Goal: Transaction & Acquisition: Purchase product/service

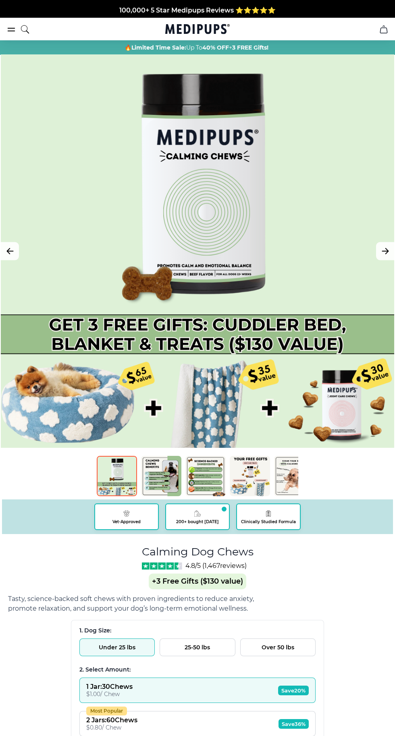
click at [380, 122] on div at bounding box center [197, 250] width 393 height 393
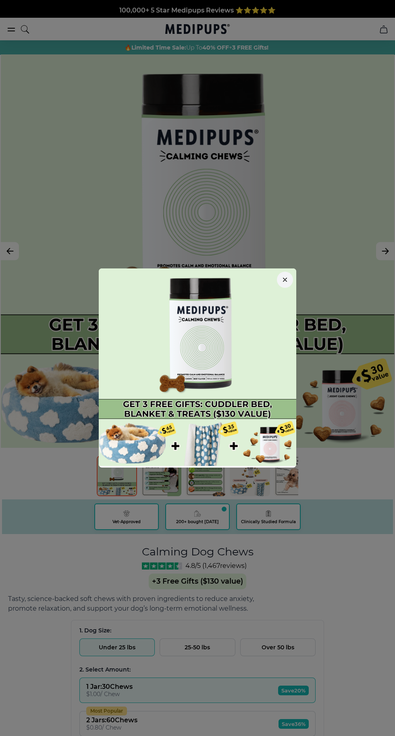
click at [285, 280] on icon "button" at bounding box center [284, 279] width 3 height 3
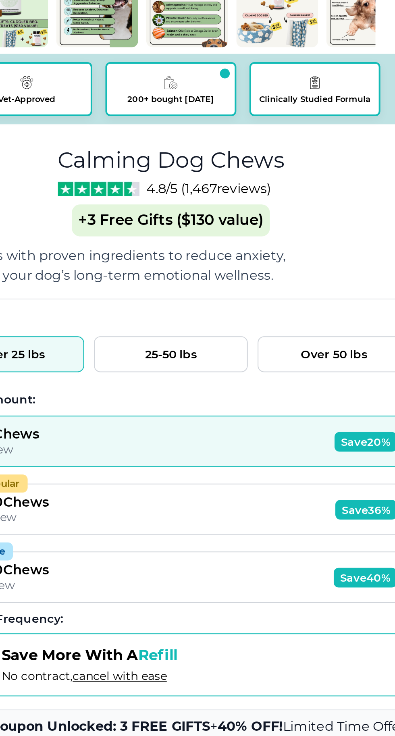
scroll to position [150, 0]
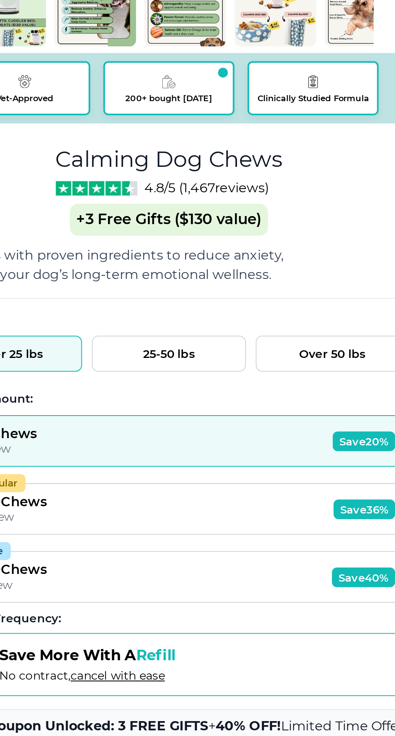
click at [199, 495] on button "25-50 lbs" at bounding box center [197, 498] width 75 height 18
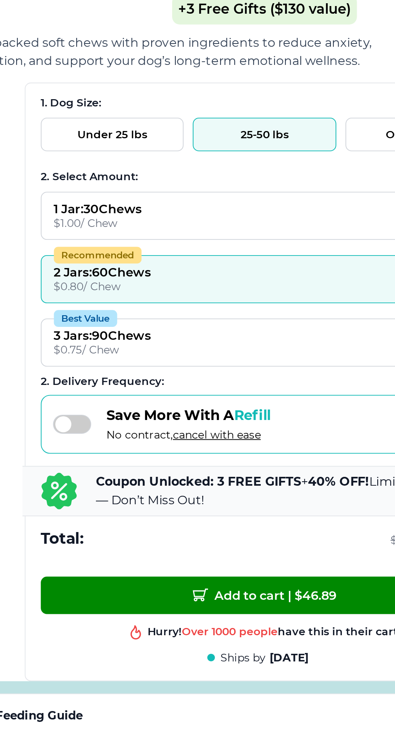
scroll to position [229, 0]
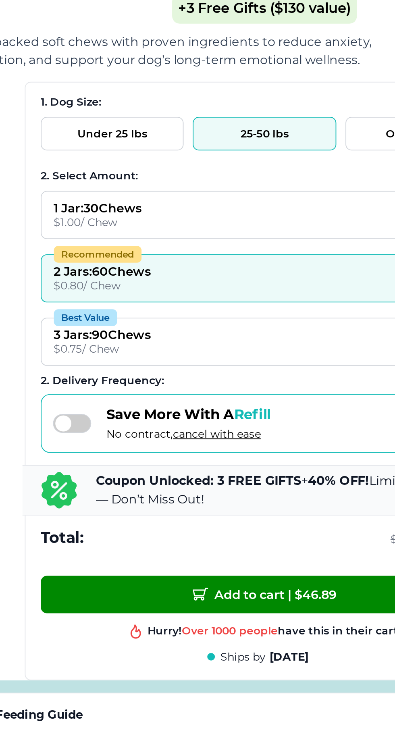
click at [125, 460] on div "1 Jar : 30 Chews" at bounding box center [109, 457] width 46 height 8
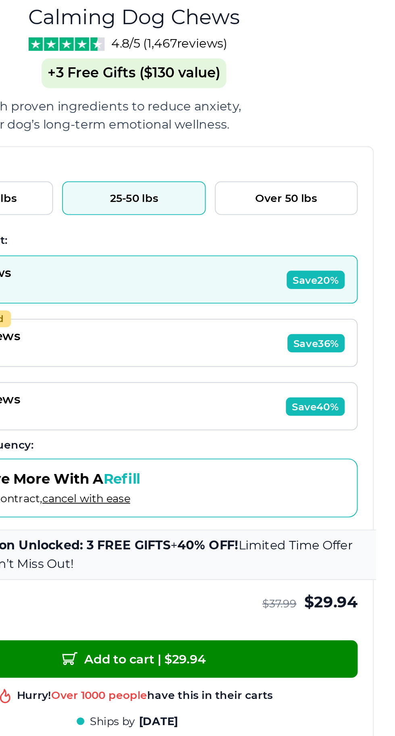
scroll to position [299, 0]
click at [164, 267] on img at bounding box center [162, 266] width 41 height 7
click at [159, 263] on div "4.8/5 ( 1,467 reviews)" at bounding box center [198, 267] width 112 height 8
click at [153, 266] on img at bounding box center [162, 266] width 41 height 7
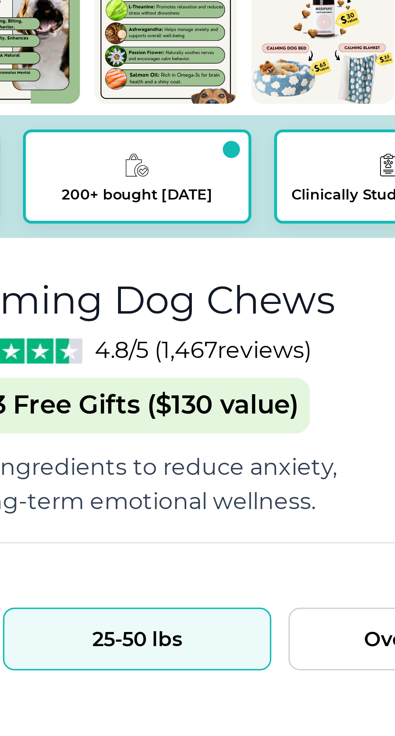
scroll to position [299, 0]
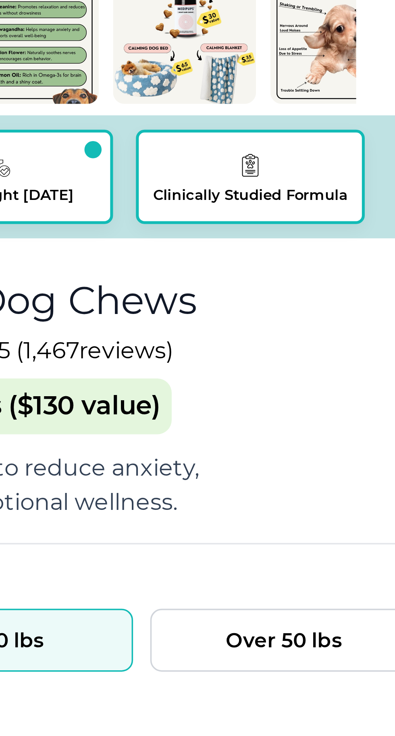
click at [274, 222] on span "Clinically Studied Formula" at bounding box center [268, 222] width 55 height 5
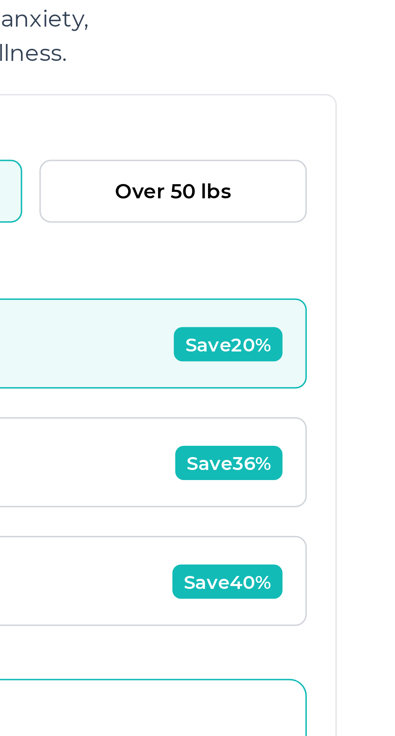
click at [298, 420] on span "Save 36%" at bounding box center [294, 425] width 30 height 10
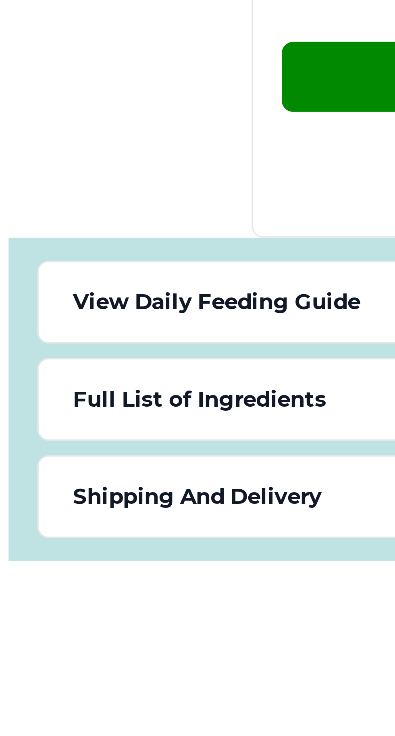
scroll to position [297, 0]
click at [80, 651] on div "View Daily Feeding Guide" at bounding box center [197, 657] width 373 height 23
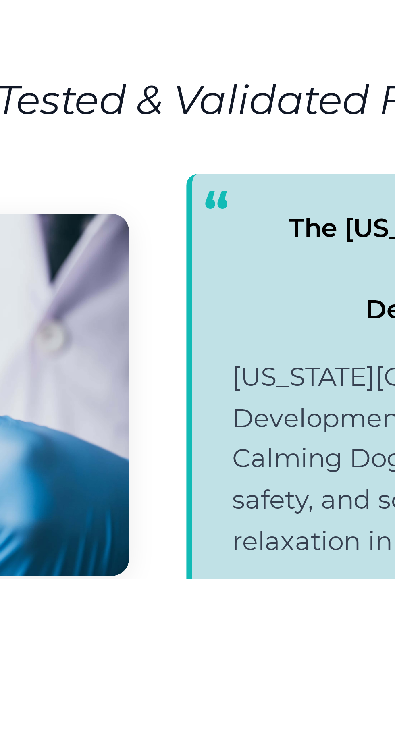
scroll to position [1236, 0]
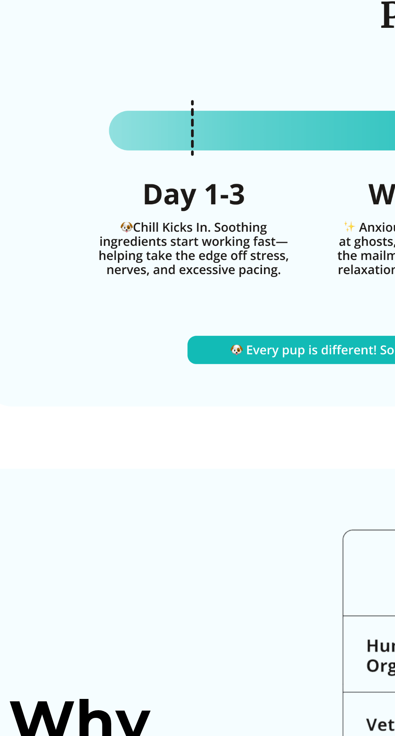
scroll to position [2164, 0]
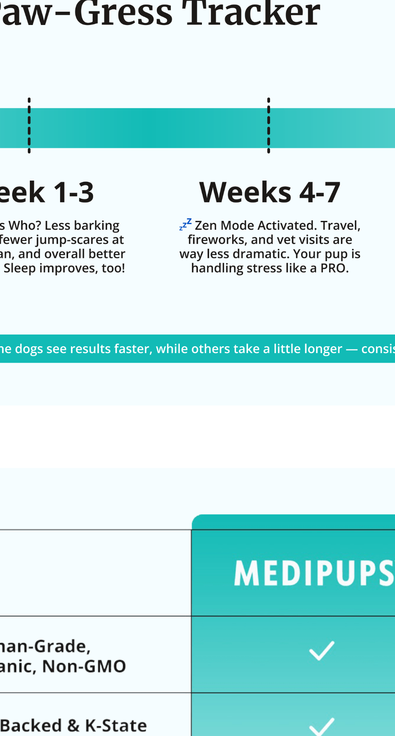
click at [267, 521] on div at bounding box center [197, 419] width 395 height 206
click at [266, 520] on div at bounding box center [197, 419] width 395 height 206
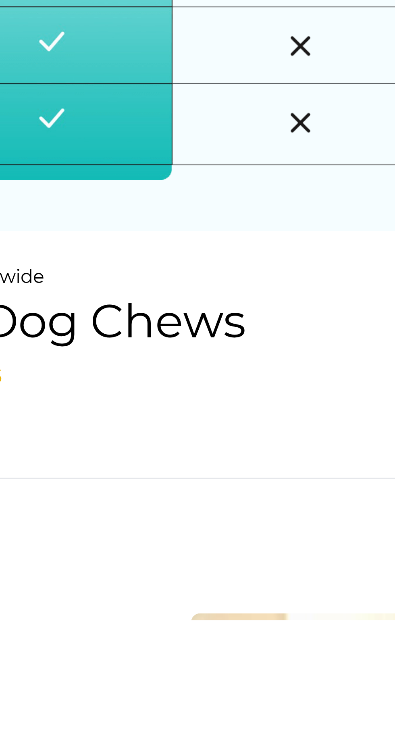
scroll to position [2295, 0]
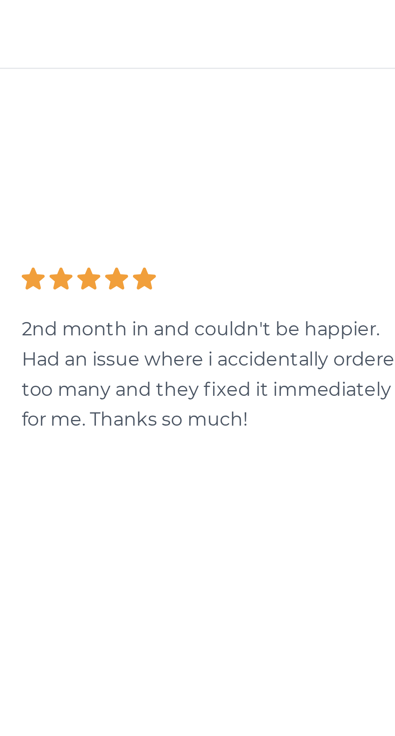
scroll to position [2635, 0]
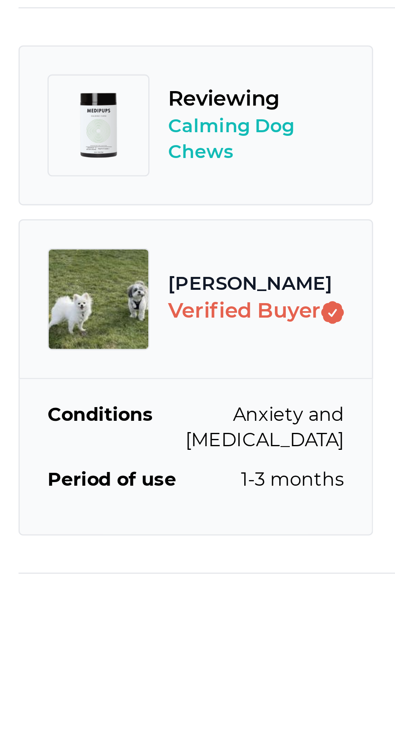
click at [134, 670] on div "Reviewing Calming Dog Chews Avery Verified Buyer Conditions Anxiety and restles…" at bounding box center [197, 621] width 382 height 197
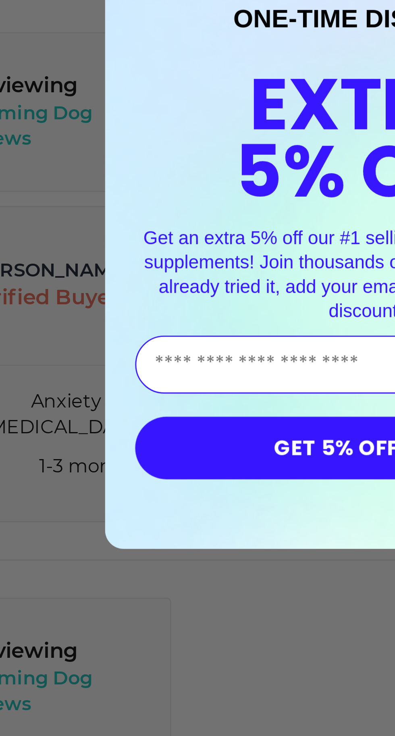
scroll to position [2898, 0]
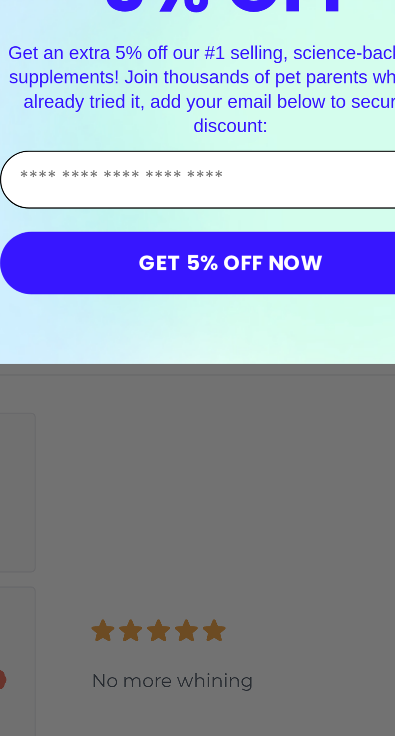
click at [143, 412] on input "Enter Your Email Address" at bounding box center [197, 409] width 160 height 20
type input "**********"
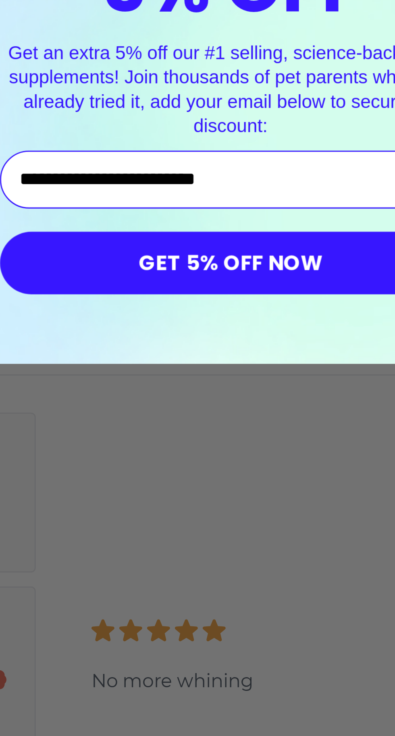
click at [220, 436] on button "GET 5% OFF NOW" at bounding box center [197, 438] width 160 height 22
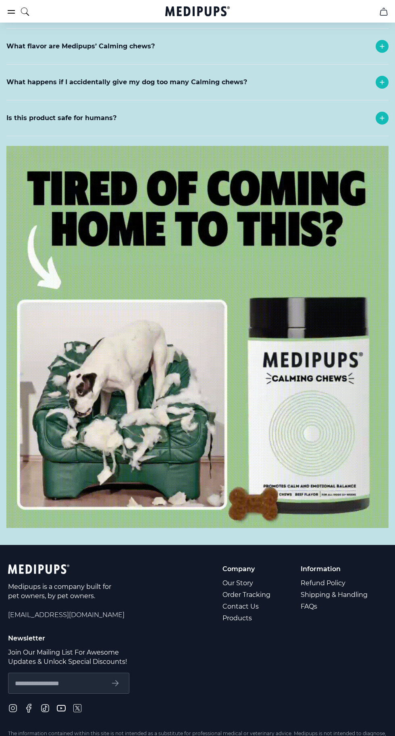
scroll to position [4151, 0]
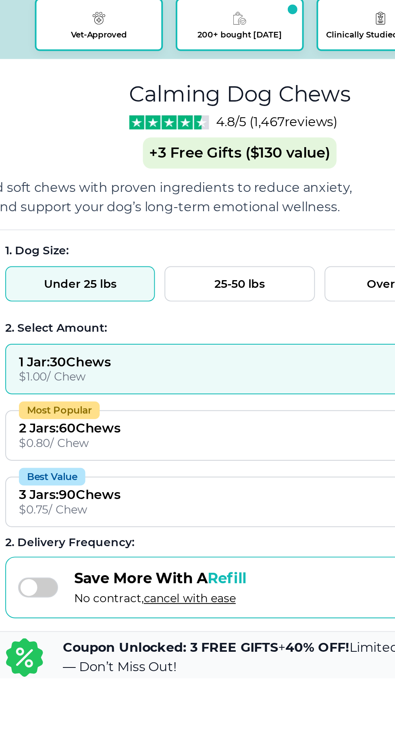
scroll to position [110, 0]
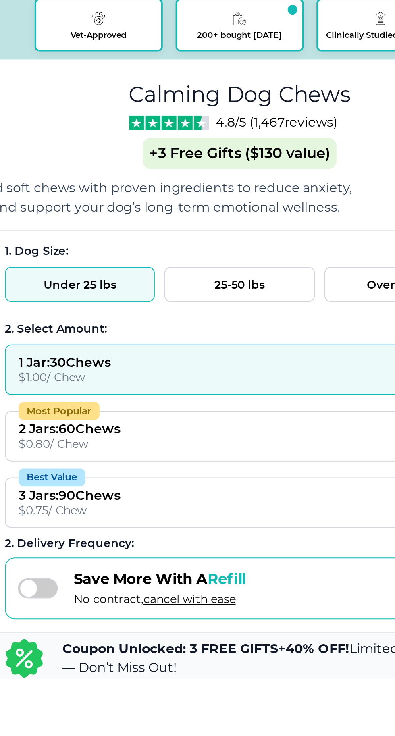
click at [205, 533] on button "25-50 lbs" at bounding box center [197, 538] width 75 height 18
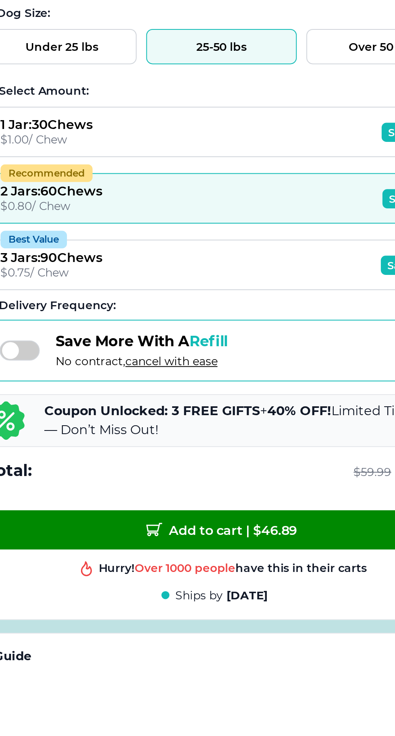
scroll to position [231, 0]
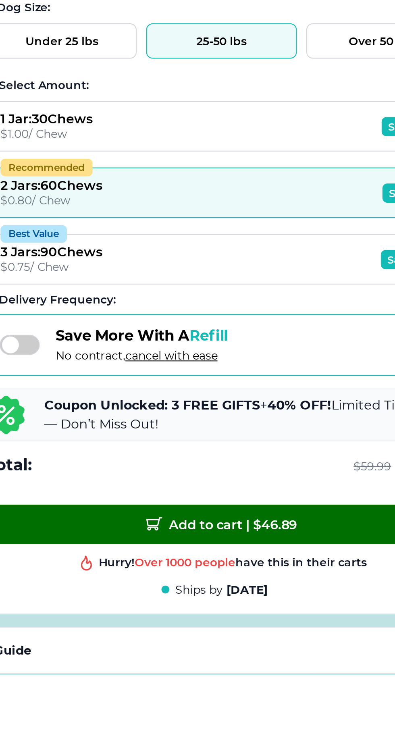
click at [208, 662] on span "Add to cart | $ 46.89" at bounding box center [198, 660] width 76 height 8
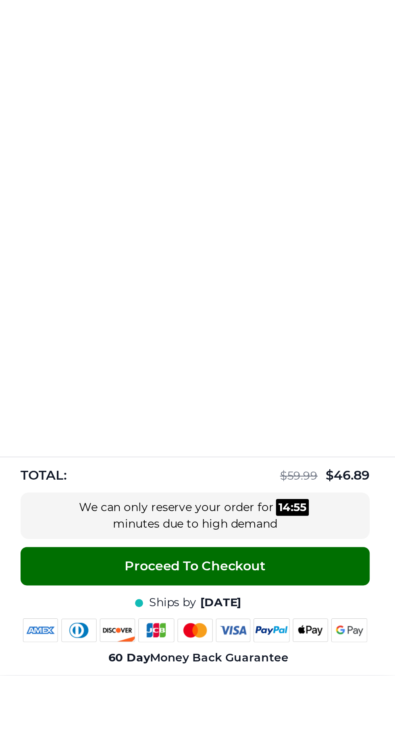
click at [295, 685] on span "Proceed To Checkout" at bounding box center [294, 681] width 71 height 8
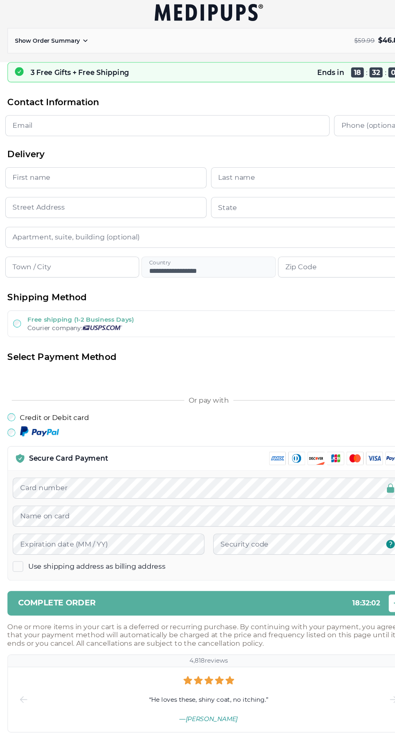
click at [53, 127] on input "Email" at bounding box center [159, 121] width 299 height 19
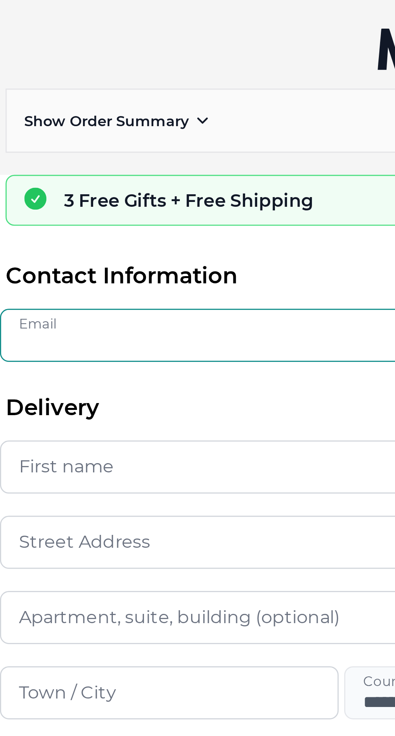
type input "**********"
type input "*****"
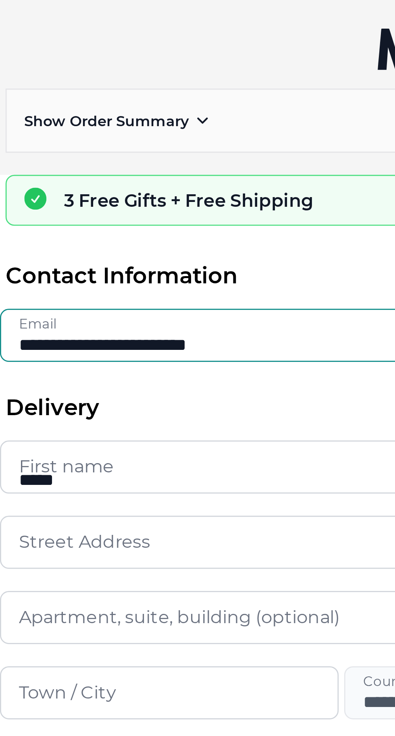
type input "********"
type input "**********"
type input "******"
type input "*****"
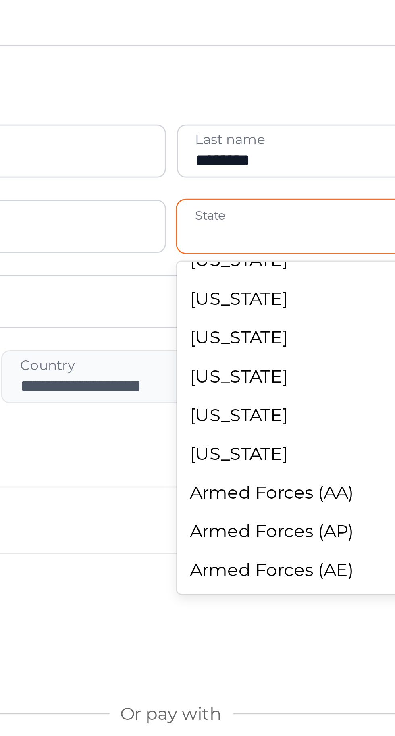
scroll to position [798, 0]
click at [231, 62] on div "[US_STATE]" at bounding box center [292, 55] width 185 height 14
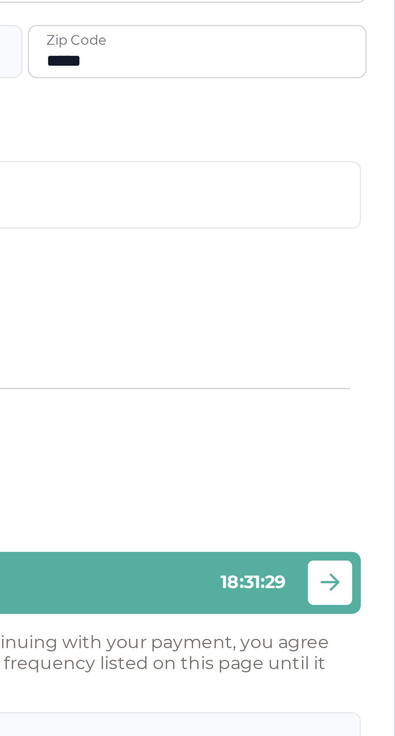
scroll to position [0, 0]
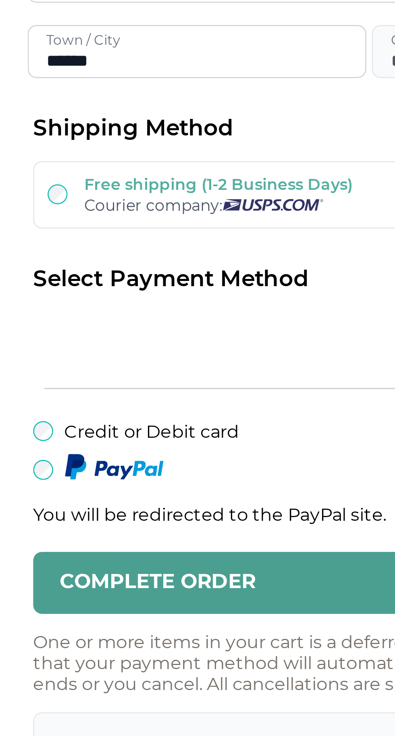
click at [69, 448] on span "Complete order" at bounding box center [57, 446] width 71 height 8
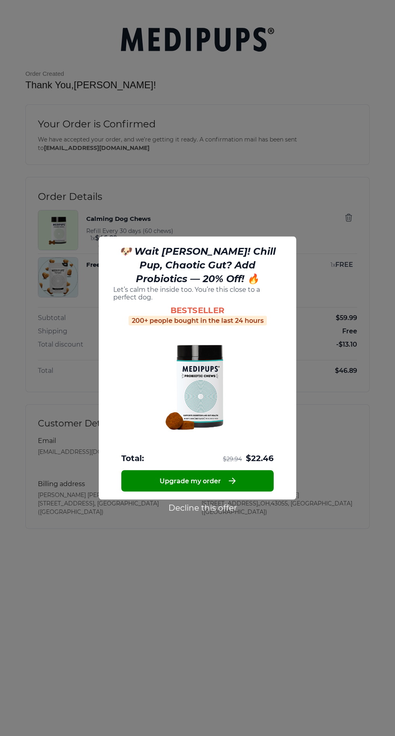
click at [229, 523] on div at bounding box center [197, 368] width 395 height 736
click at [201, 519] on div at bounding box center [197, 368] width 395 height 736
click at [206, 513] on button "Decline this offer" at bounding box center [202, 507] width 73 height 10
